Goal: Navigation & Orientation: Find specific page/section

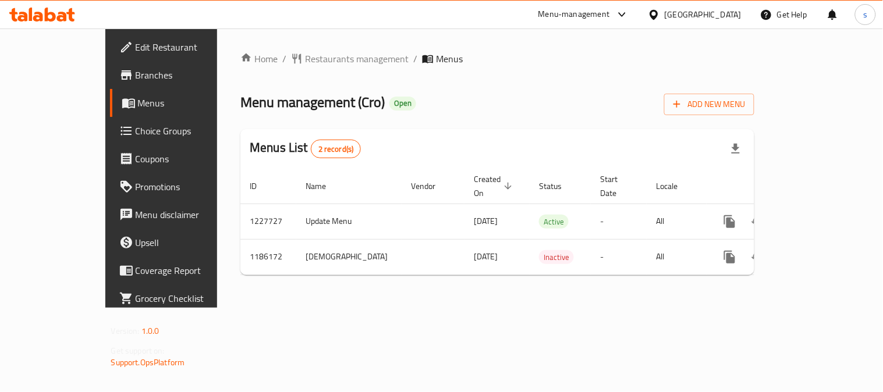
click at [307, 58] on span "Restaurants management" at bounding box center [357, 59] width 104 height 14
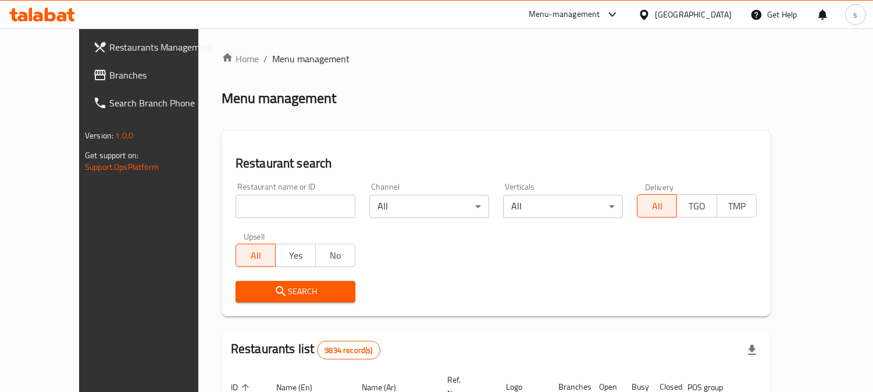
click at [109, 73] on span "Branches" at bounding box center [162, 75] width 106 height 14
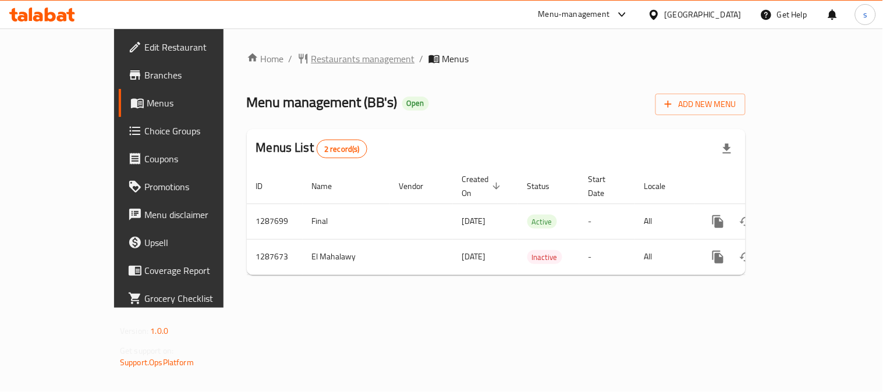
click at [311, 59] on span "Restaurants management" at bounding box center [363, 59] width 104 height 14
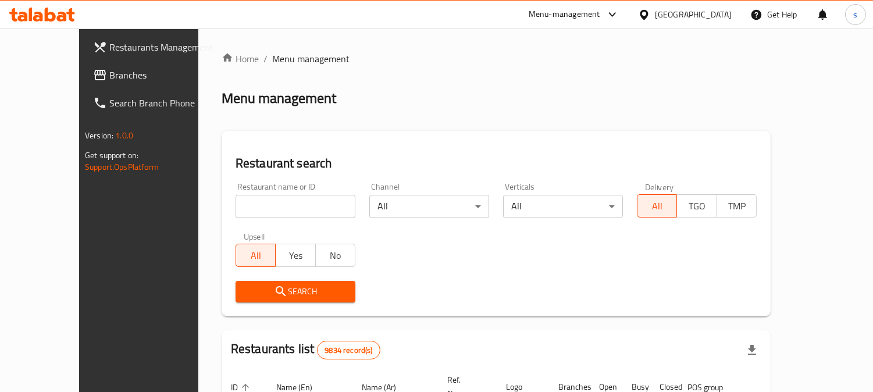
click at [109, 77] on span "Branches" at bounding box center [162, 75] width 106 height 14
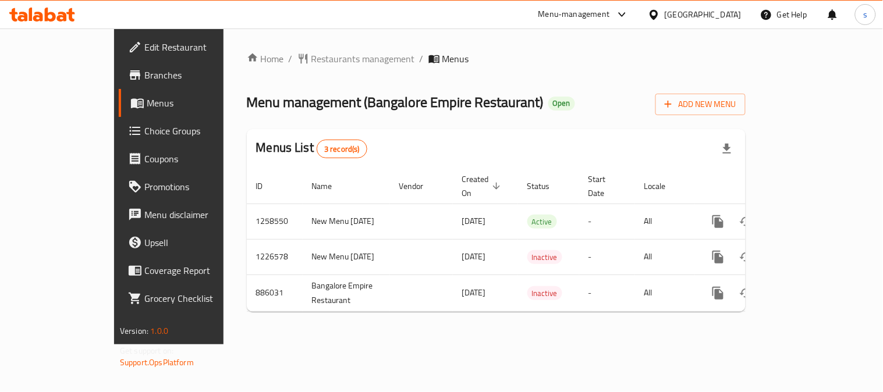
click at [304, 68] on div "Home / Restaurants management / Menus Menu management ( Bangalore Empire Restau…" at bounding box center [496, 186] width 499 height 269
click at [322, 58] on span "Restaurants management" at bounding box center [363, 59] width 104 height 14
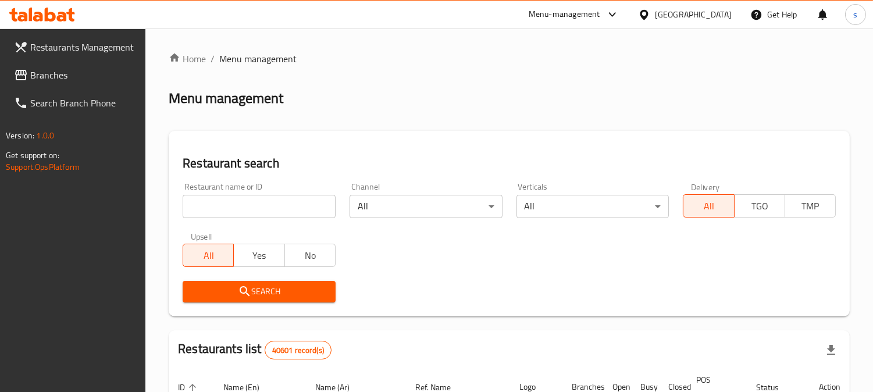
click at [50, 79] on span "Branches" at bounding box center [83, 75] width 106 height 14
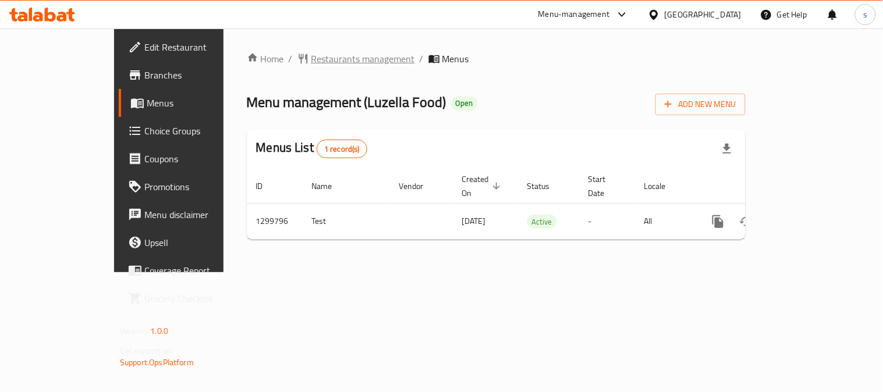
click at [311, 57] on span "Restaurants management" at bounding box center [363, 59] width 104 height 14
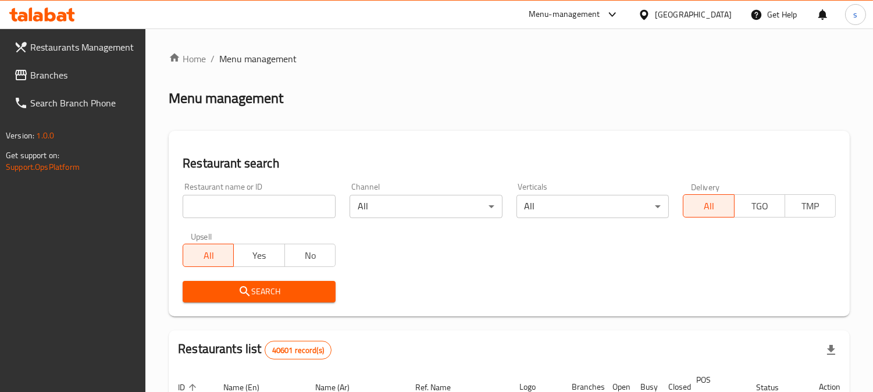
drag, startPoint x: 60, startPoint y: 71, endPoint x: 16, endPoint y: 91, distance: 47.9
click at [60, 71] on span "Branches" at bounding box center [83, 75] width 106 height 14
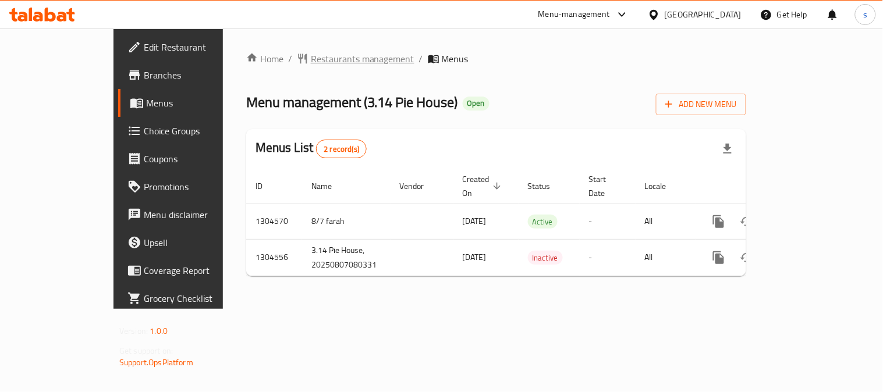
click at [324, 55] on span "Restaurants management" at bounding box center [363, 59] width 104 height 14
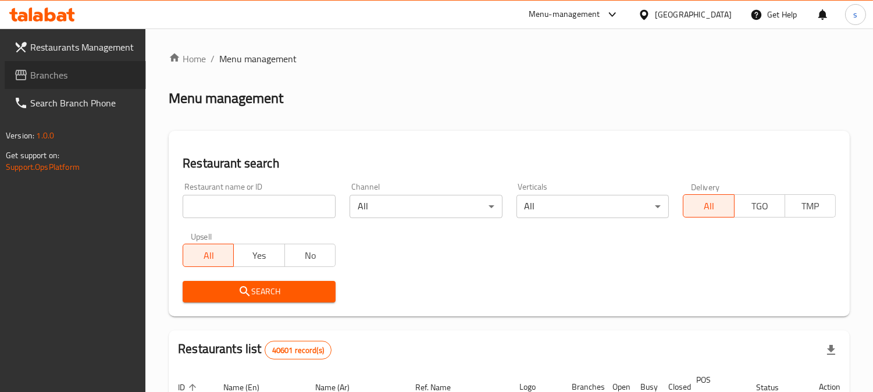
click at [59, 78] on span "Branches" at bounding box center [83, 75] width 106 height 14
